Goal: Information Seeking & Learning: Learn about a topic

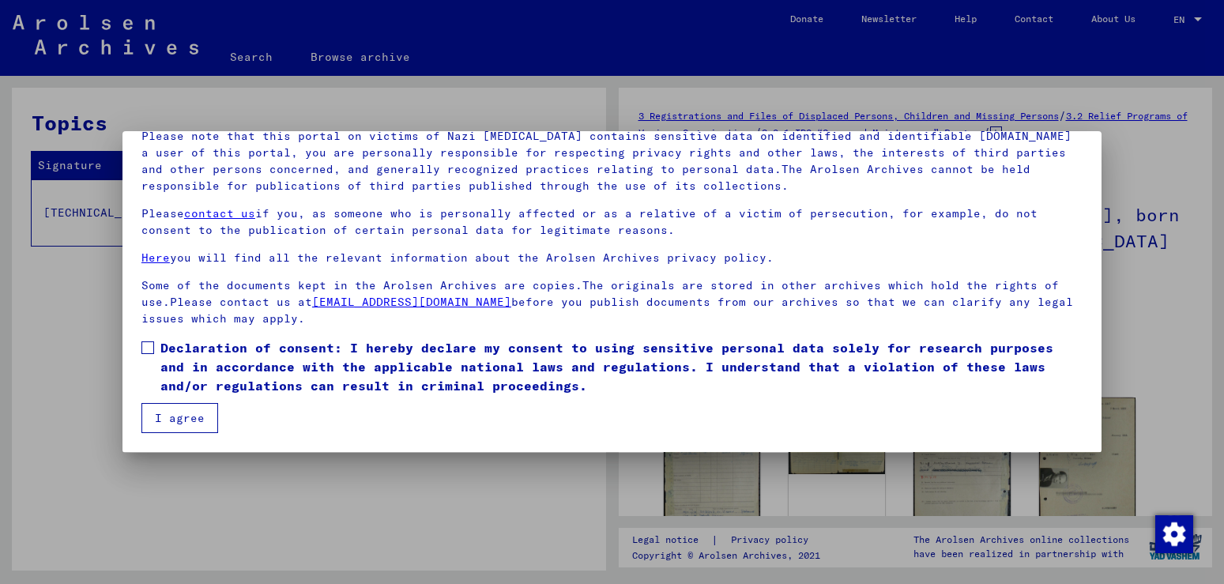
scroll to position [142, 0]
click at [1017, 435] on mat-dialog-container "Welcome to the Online Archive of the Arolsen Archives! Our terms of use were es…" at bounding box center [612, 291] width 979 height 321
click at [975, 513] on div at bounding box center [612, 292] width 1224 height 584
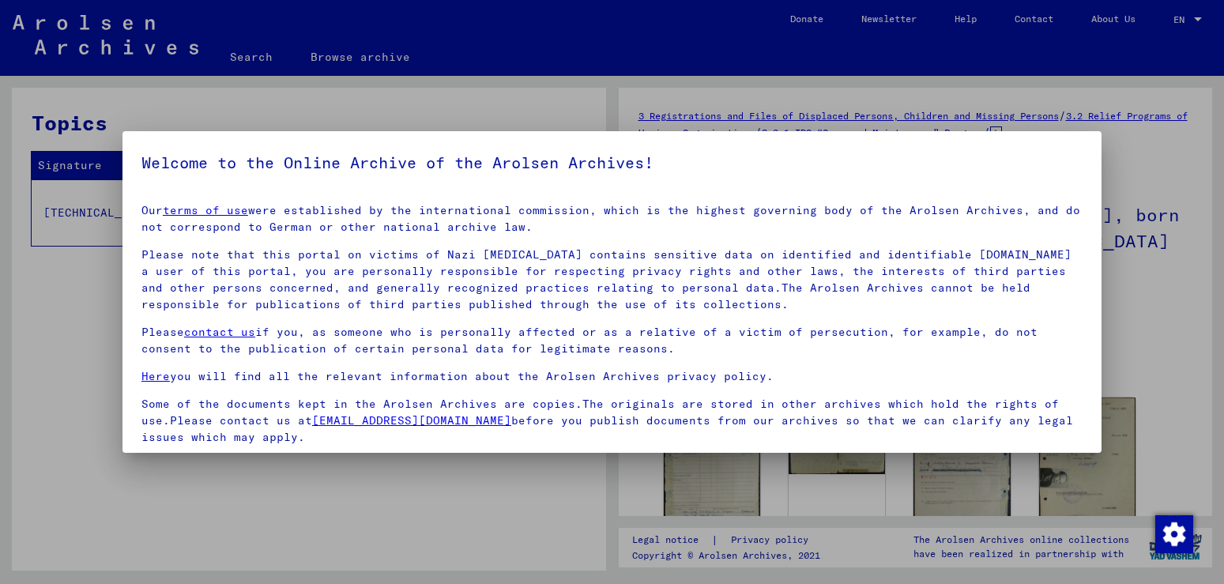
click at [975, 515] on div at bounding box center [612, 292] width 1224 height 584
click at [864, 489] on div at bounding box center [612, 292] width 1224 height 584
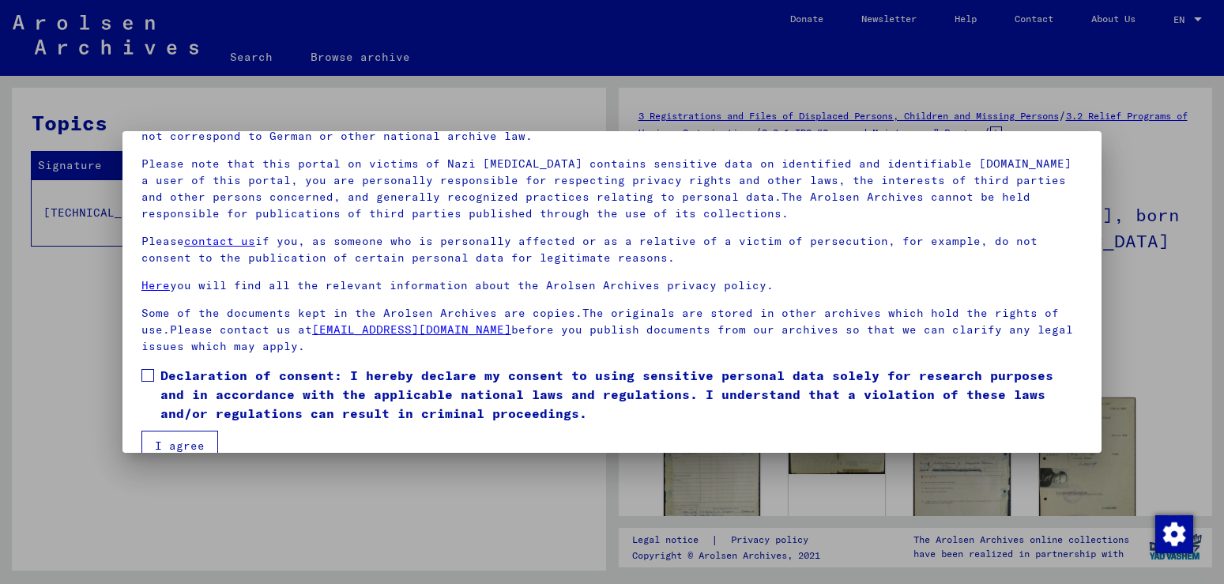
scroll to position [142, 0]
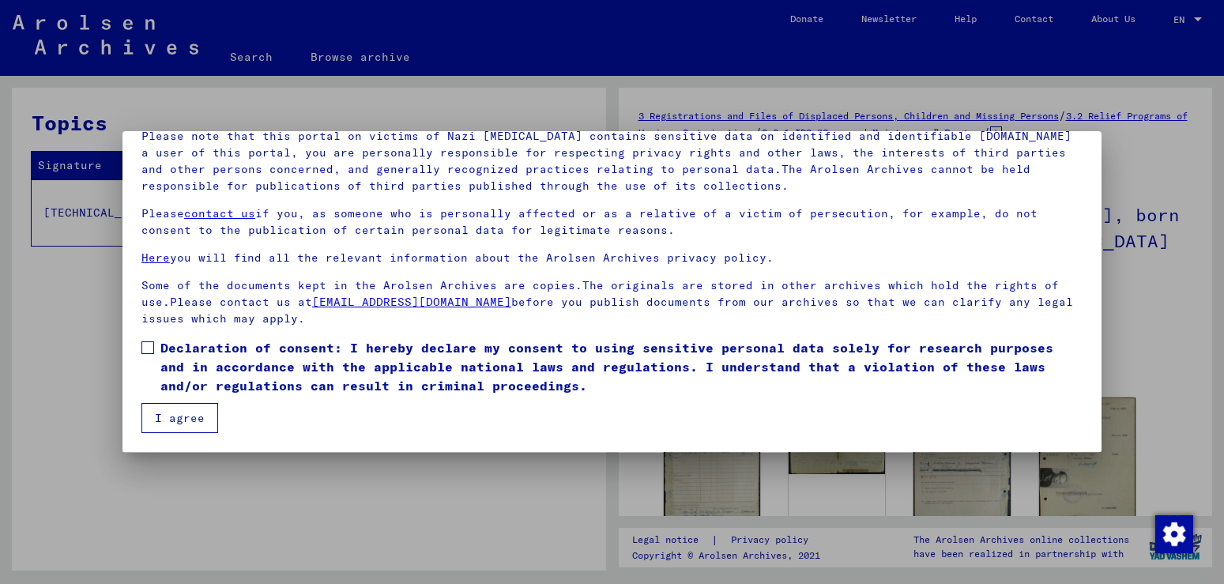
click at [944, 395] on span "Declaration of consent: I hereby declare my consent to using sensitive personal…" at bounding box center [621, 366] width 922 height 57
click at [147, 354] on span at bounding box center [147, 347] width 13 height 13
click at [161, 477] on div at bounding box center [612, 292] width 1224 height 584
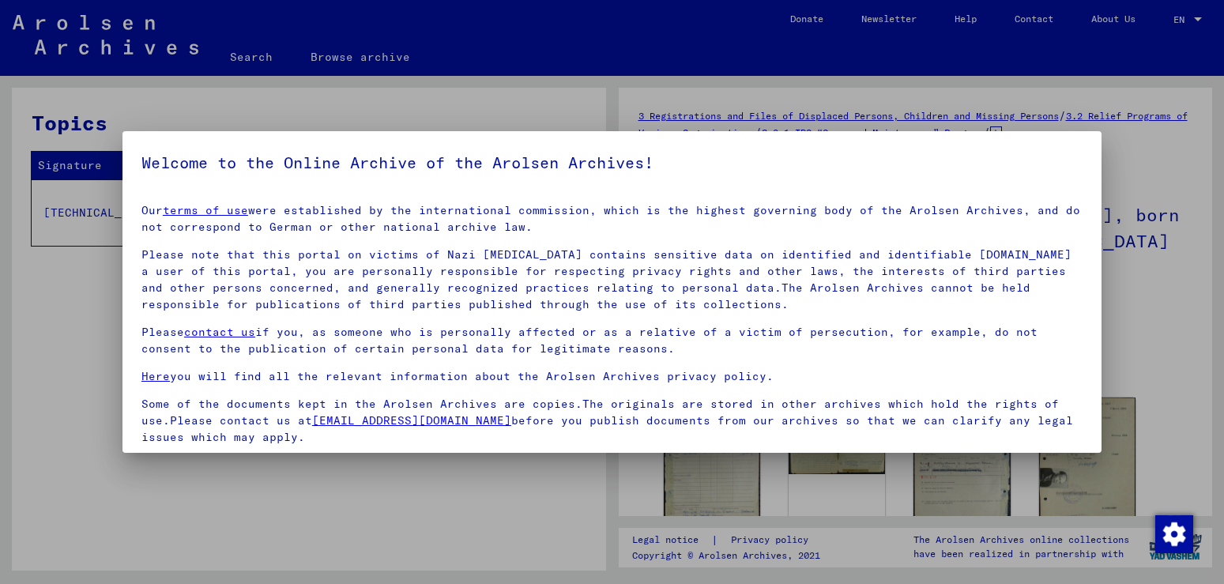
click at [161, 477] on div at bounding box center [612, 292] width 1224 height 584
click at [701, 505] on div at bounding box center [612, 292] width 1224 height 584
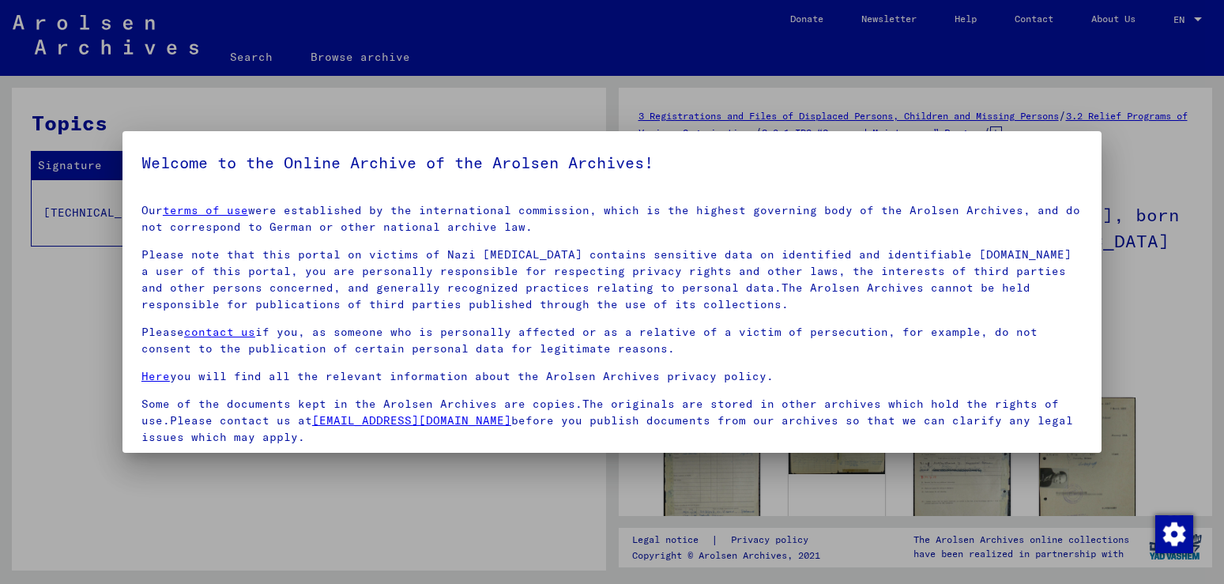
drag, startPoint x: 1091, startPoint y: 305, endPoint x: 1087, endPoint y: 402, distance: 96.5
click at [1087, 402] on mat-dialog-content "Our terms of use were established by the international commission, which is the…" at bounding box center [612, 371] width 979 height 360
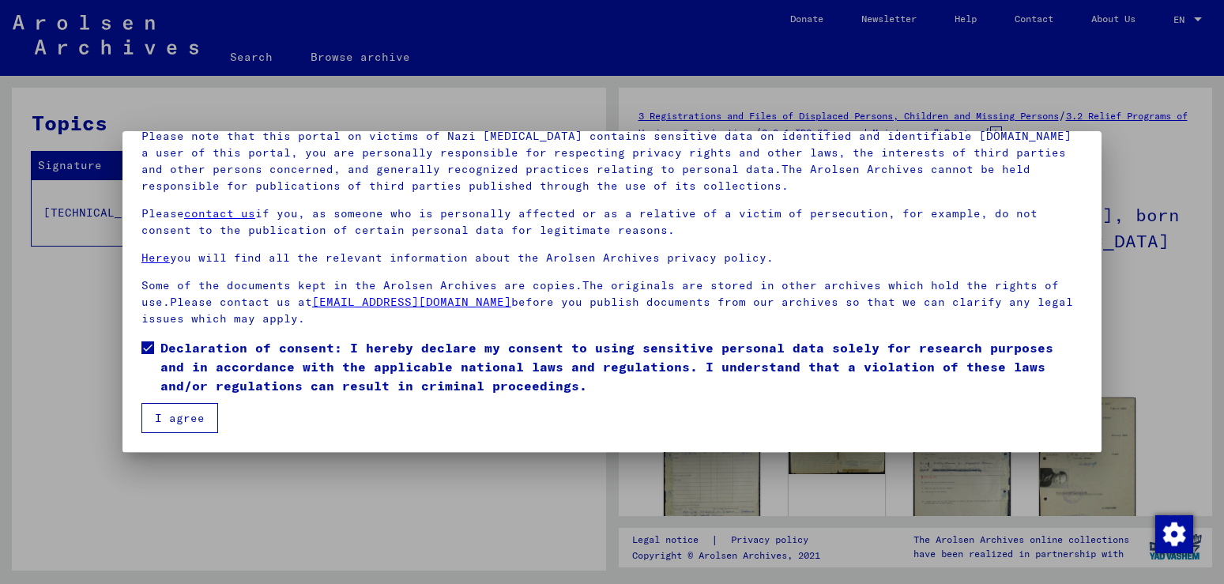
scroll to position [142, 0]
click at [1129, 421] on div at bounding box center [612, 292] width 1224 height 584
